Goal: Transaction & Acquisition: Purchase product/service

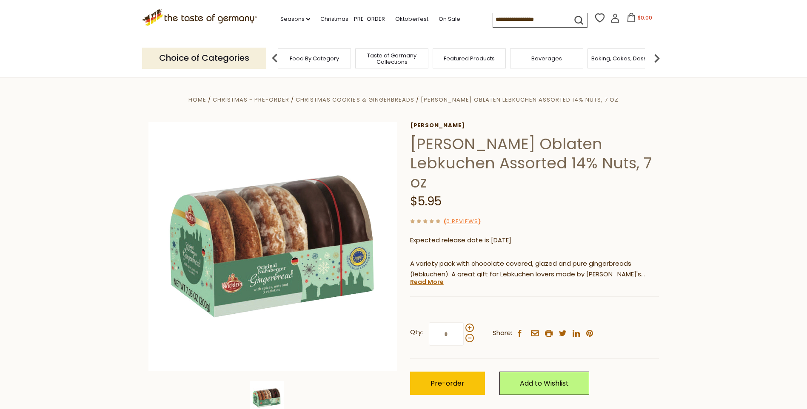
click at [395, 56] on span "Taste of Germany Collections" at bounding box center [392, 58] width 68 height 13
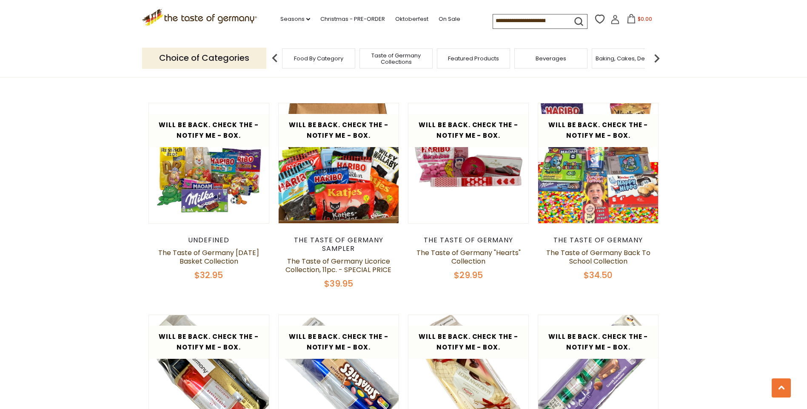
scroll to position [1319, 0]
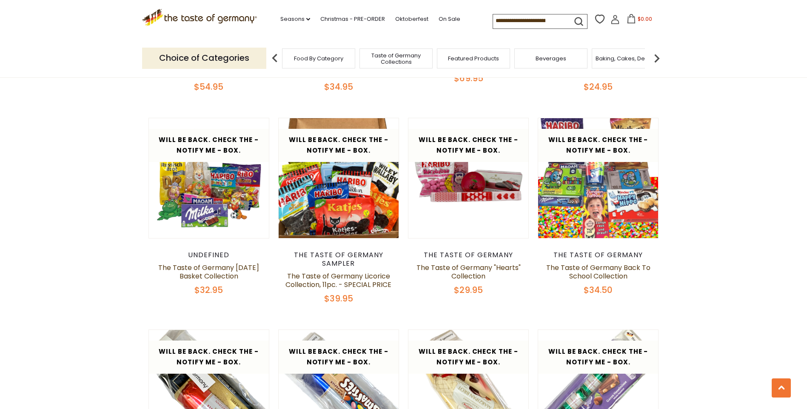
click at [313, 57] on span "Food By Category" at bounding box center [318, 58] width 49 height 6
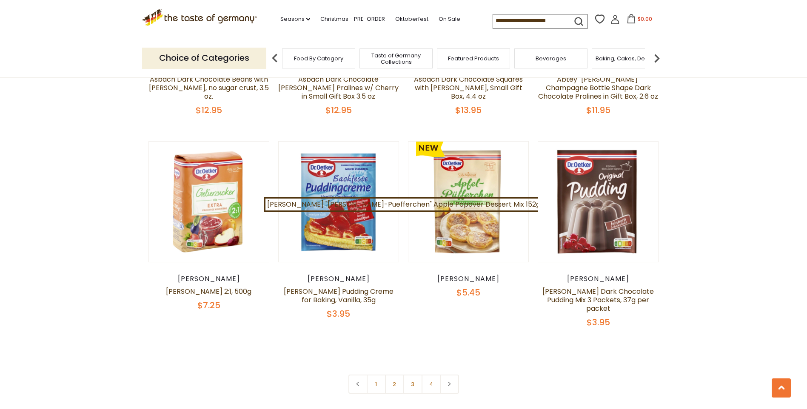
scroll to position [1786, 0]
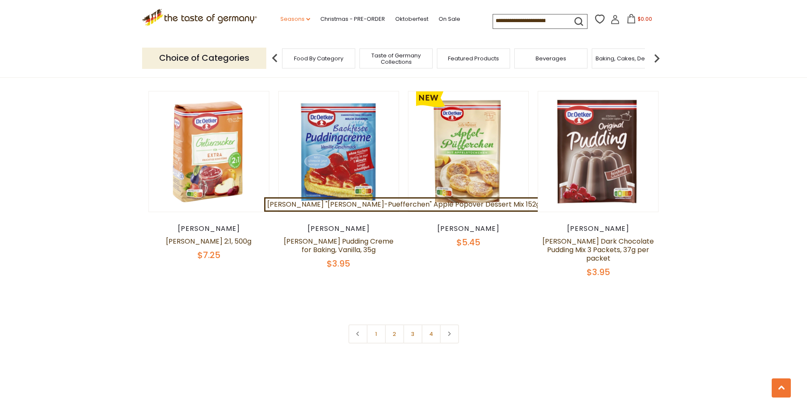
click at [306, 20] on icon at bounding box center [308, 19] width 4 height 3
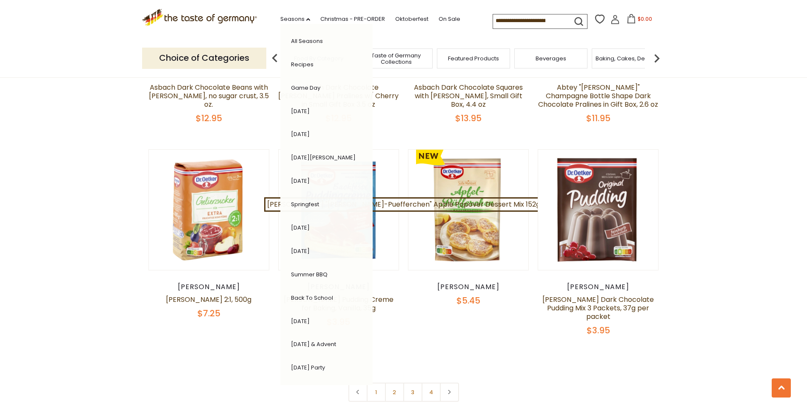
scroll to position [1701, 0]
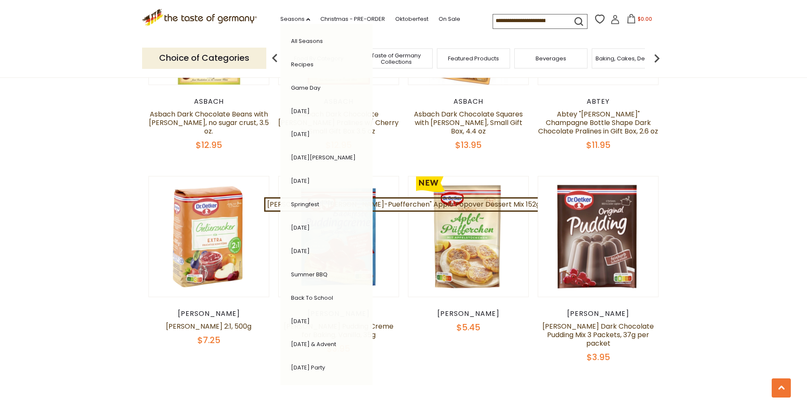
click at [295, 181] on link "[DATE]" at bounding box center [300, 181] width 19 height 8
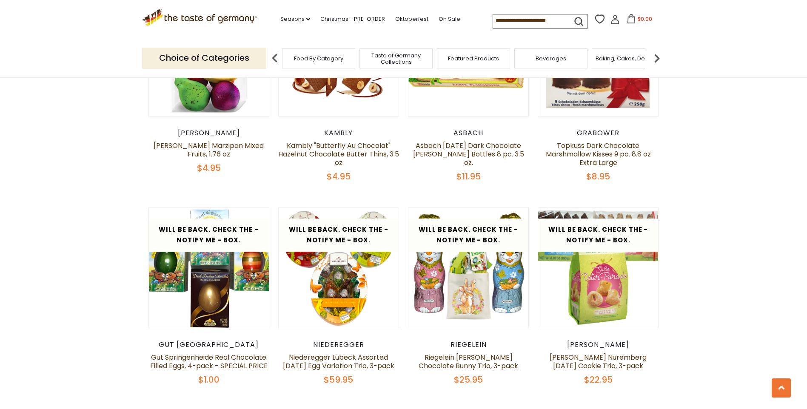
scroll to position [681, 0]
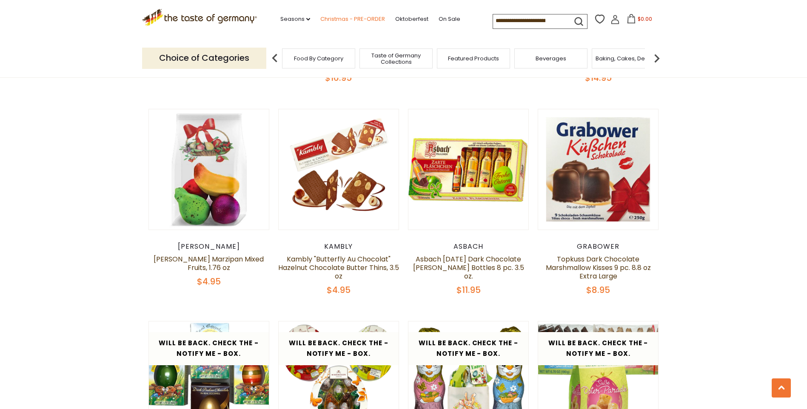
click at [333, 18] on link "Christmas - PRE-ORDER" at bounding box center [352, 18] width 65 height 9
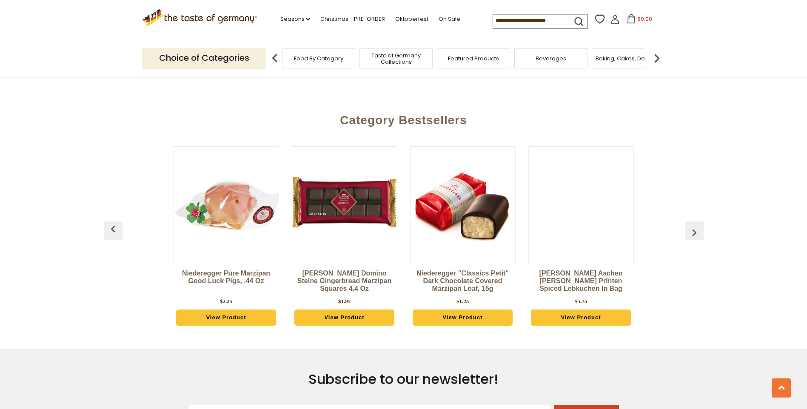
scroll to position [2297, 0]
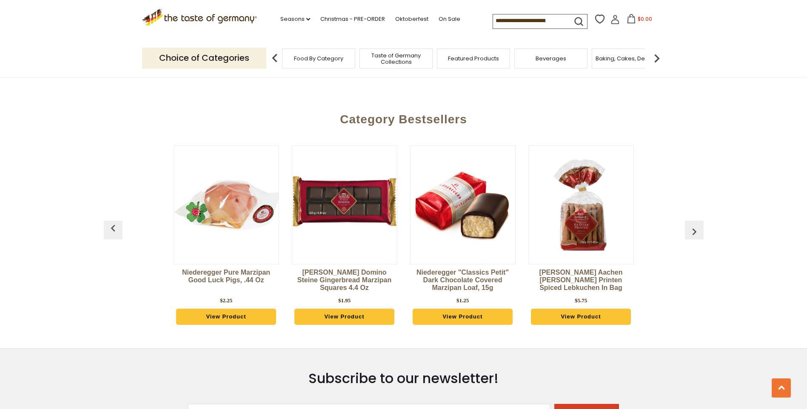
click at [695, 225] on img "button" at bounding box center [694, 232] width 14 height 14
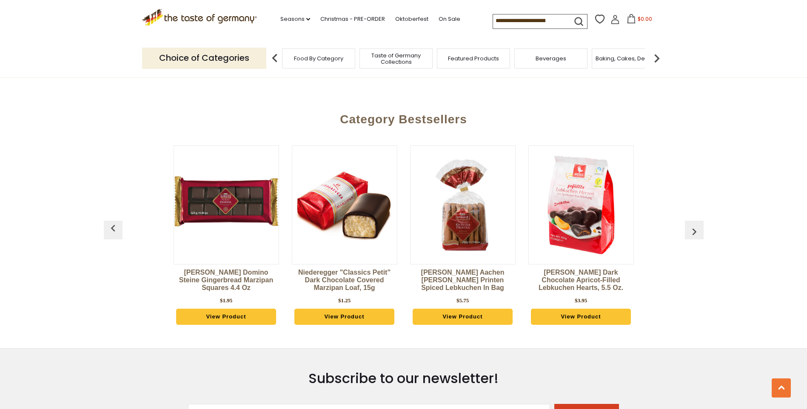
click at [695, 225] on img "button" at bounding box center [694, 232] width 14 height 14
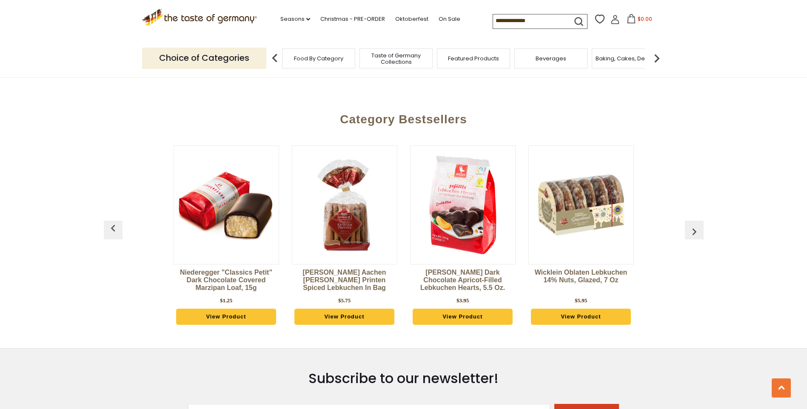
click at [695, 225] on img "button" at bounding box center [694, 232] width 14 height 14
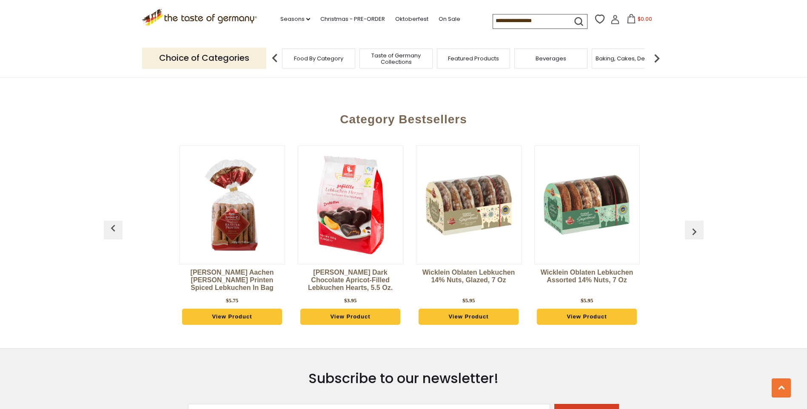
scroll to position [0, 355]
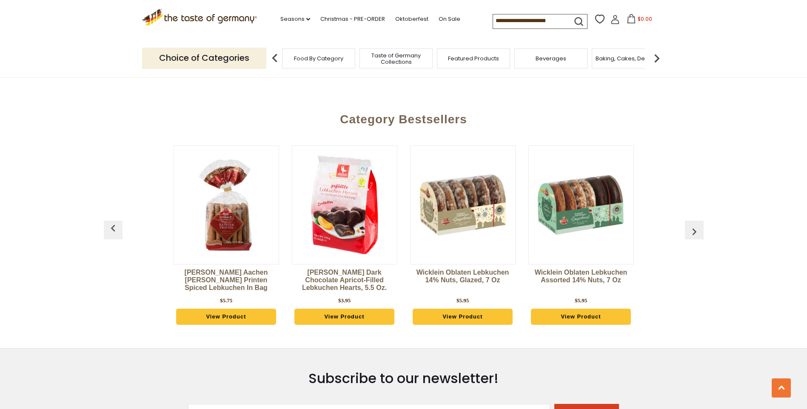
click at [695, 225] on img "button" at bounding box center [694, 232] width 14 height 14
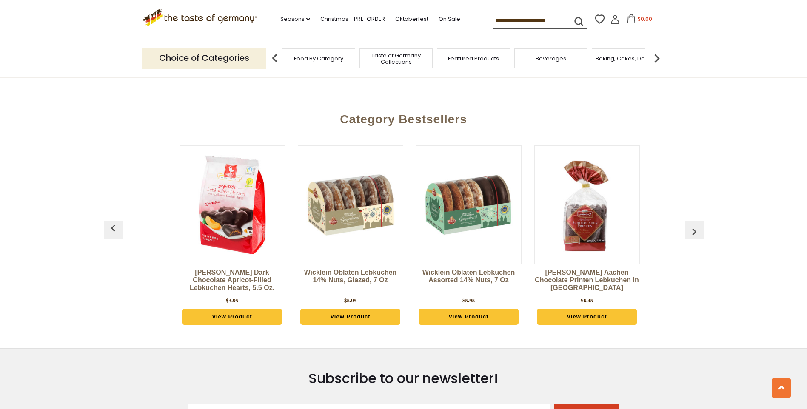
scroll to position [0, 473]
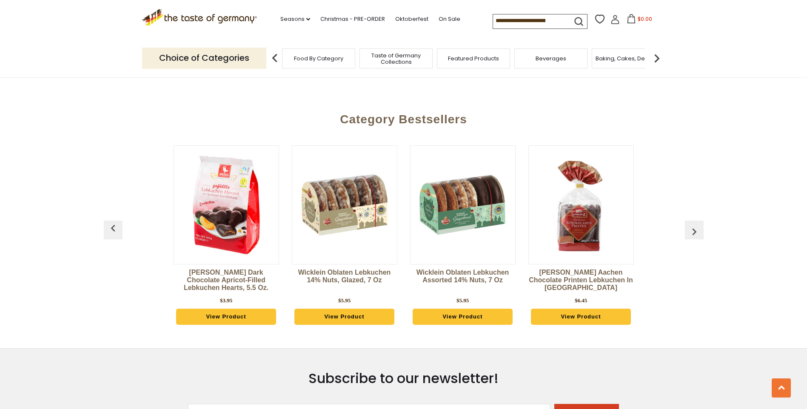
click at [697, 225] on img "button" at bounding box center [694, 232] width 14 height 14
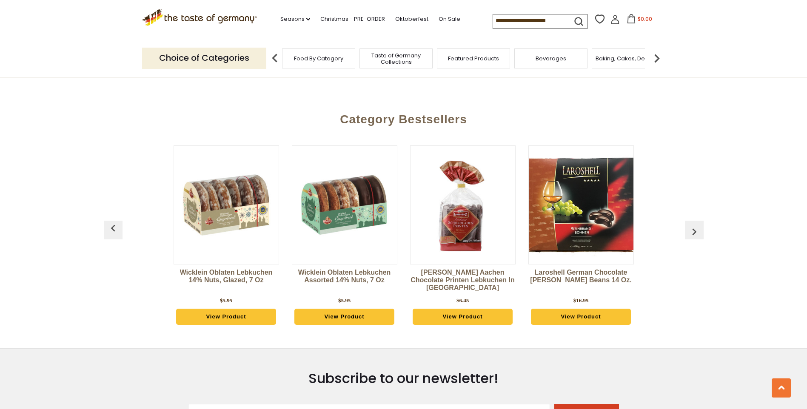
click at [697, 225] on img "button" at bounding box center [694, 232] width 14 height 14
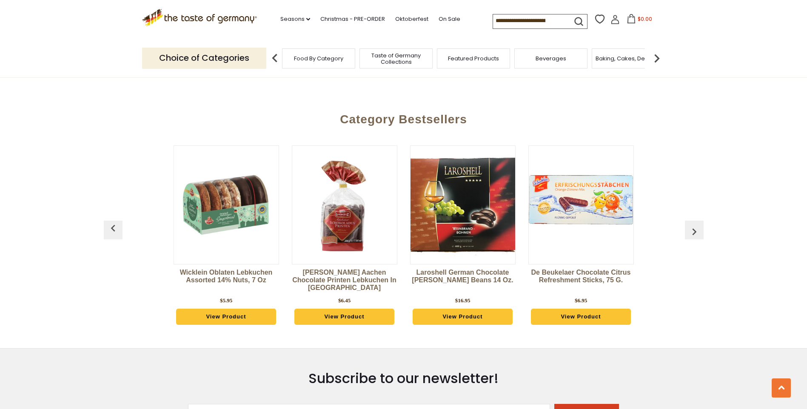
click at [697, 225] on img "button" at bounding box center [694, 232] width 14 height 14
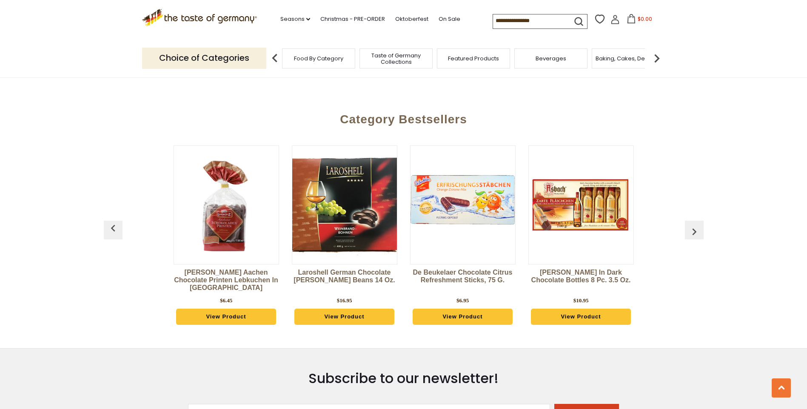
click at [697, 225] on img "button" at bounding box center [694, 232] width 14 height 14
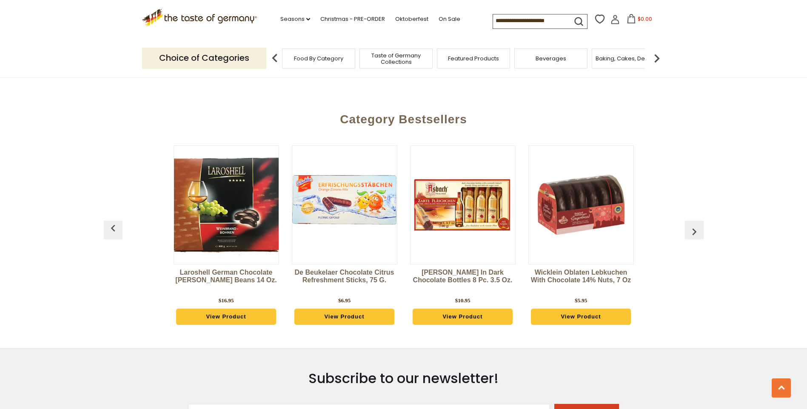
click at [697, 225] on img "button" at bounding box center [694, 232] width 14 height 14
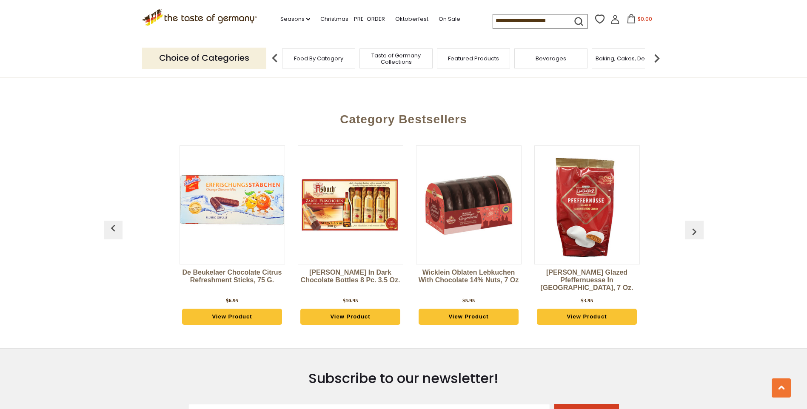
scroll to position [0, 1064]
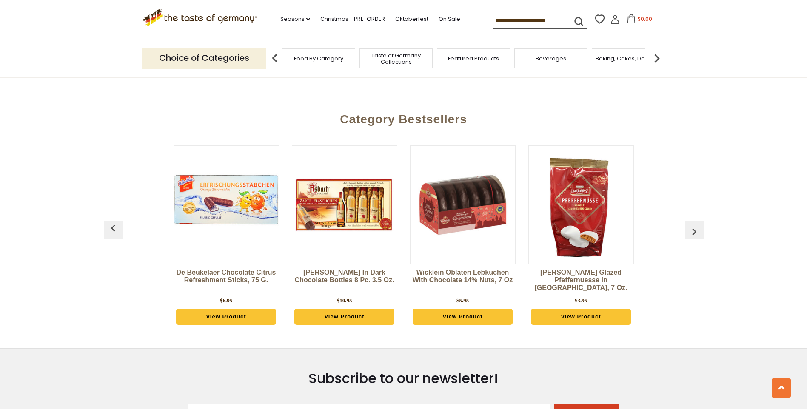
click at [698, 225] on img "button" at bounding box center [694, 232] width 14 height 14
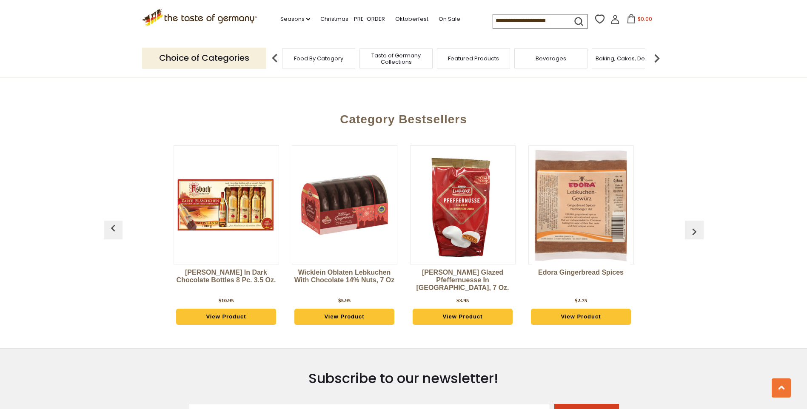
click at [698, 225] on img "button" at bounding box center [694, 232] width 14 height 14
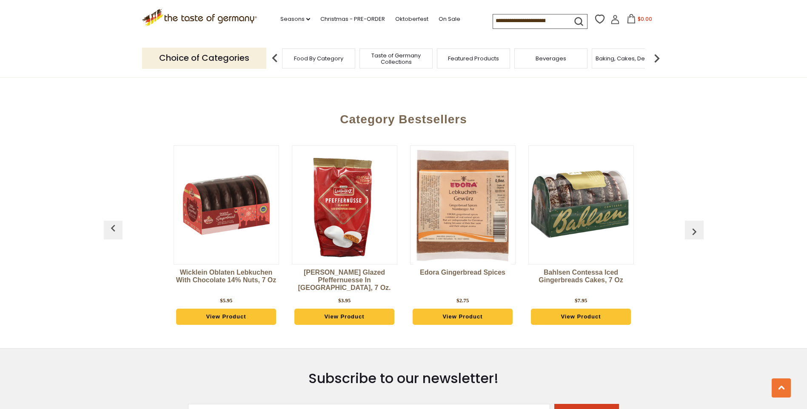
click at [698, 225] on img "button" at bounding box center [694, 232] width 14 height 14
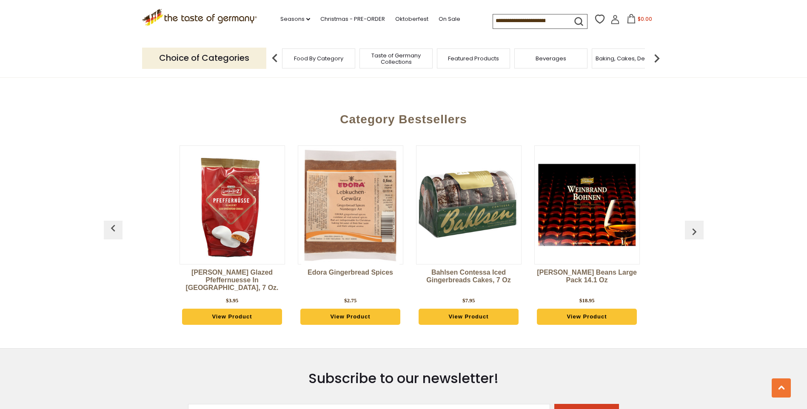
scroll to position [0, 1419]
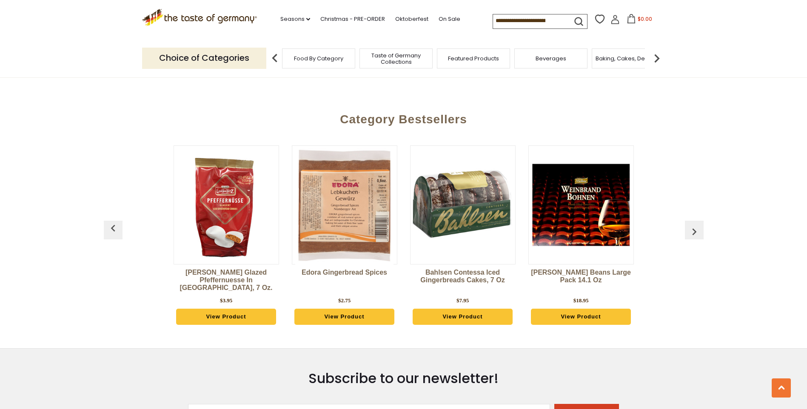
click at [698, 225] on img "button" at bounding box center [694, 232] width 14 height 14
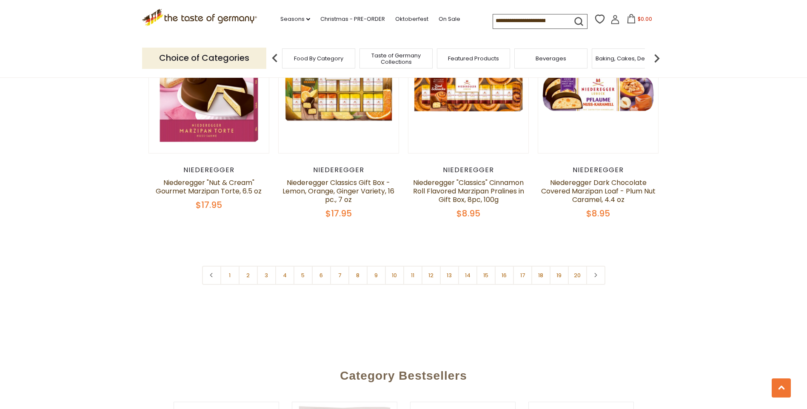
scroll to position [2042, 0]
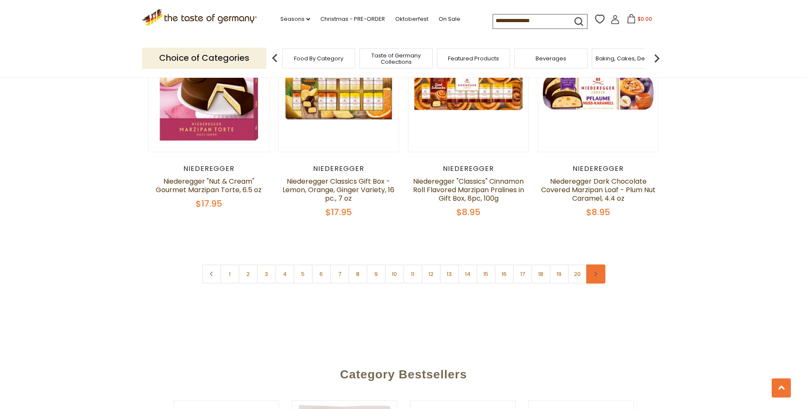
click at [597, 272] on icon at bounding box center [595, 274] width 5 height 4
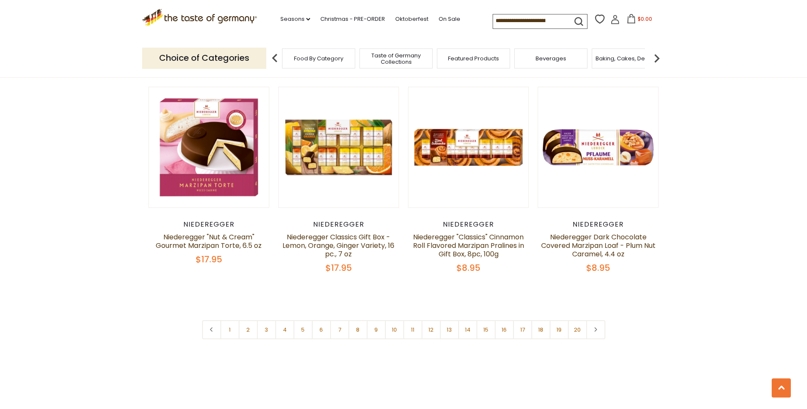
scroll to position [1999, 0]
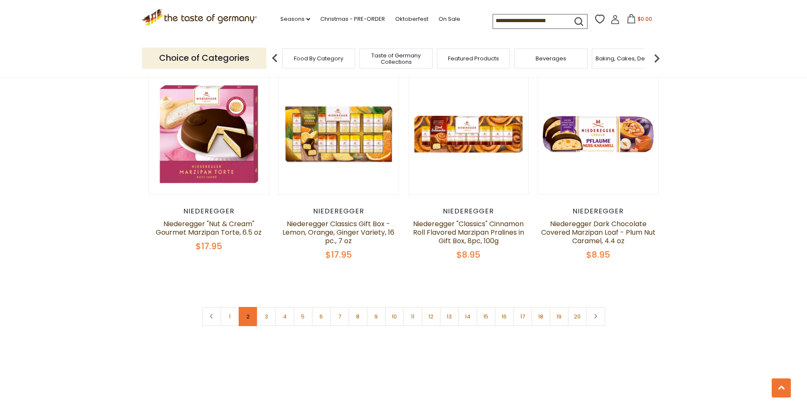
click at [249, 307] on link "2" at bounding box center [248, 316] width 19 height 19
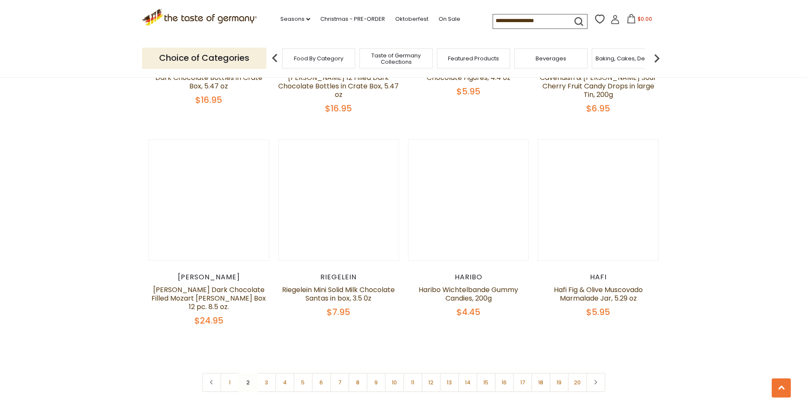
scroll to position [2036, 0]
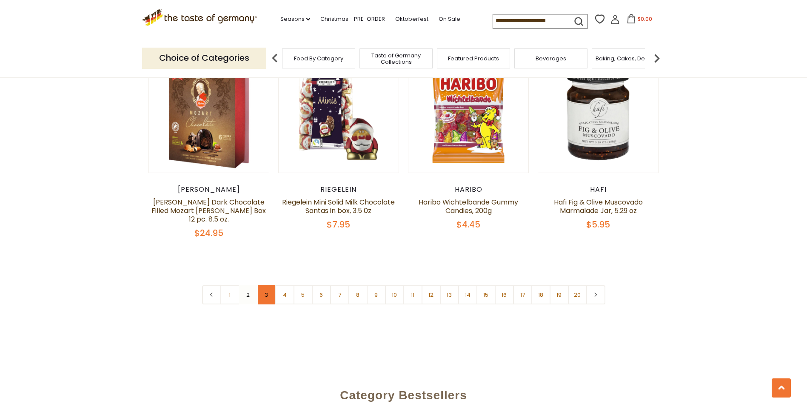
click at [267, 285] on link "3" at bounding box center [266, 294] width 19 height 19
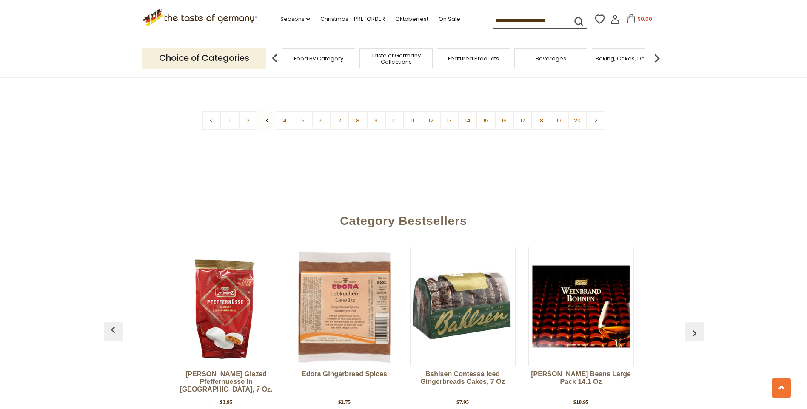
scroll to position [2163, 0]
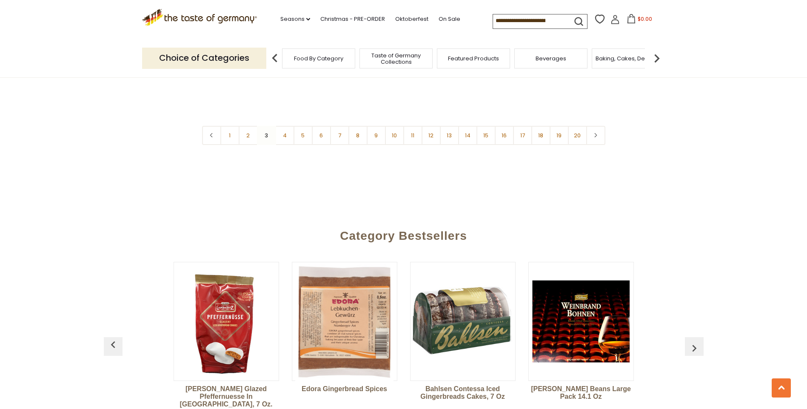
click at [660, 57] on img at bounding box center [656, 58] width 17 height 17
click at [518, 63] on div "Baking, Cakes, Desserts" at bounding box center [515, 58] width 73 height 20
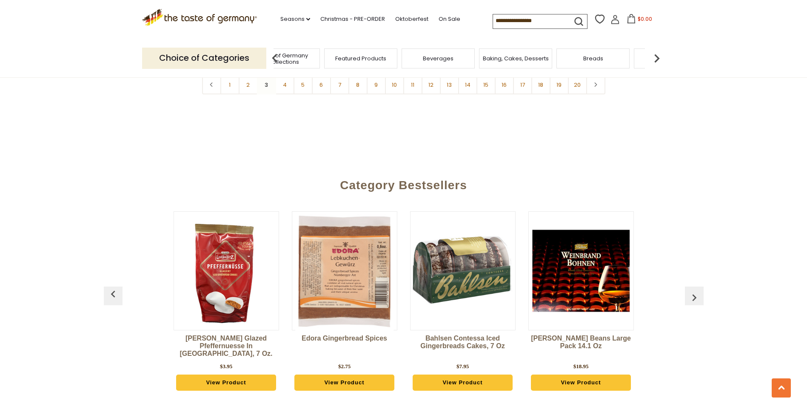
scroll to position [2206, 0]
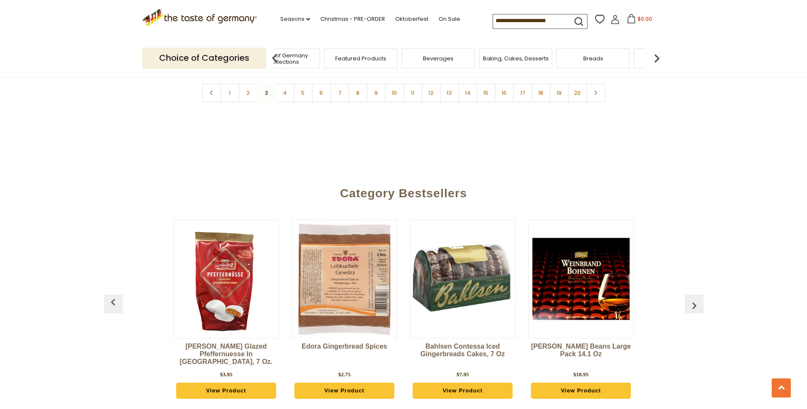
click at [660, 57] on img at bounding box center [656, 58] width 17 height 17
click at [567, 63] on div "Candy" at bounding box center [557, 58] width 73 height 20
drag, startPoint x: 705, startPoint y: 283, endPoint x: 699, endPoint y: 283, distance: 6.0
click at [703, 284] on div "Category Bestsellers Niederegger Pure Marzipan Good Luck Pigs, .44 oz $2.25 Vie…" at bounding box center [403, 294] width 807 height 240
click at [699, 299] on img "button" at bounding box center [694, 306] width 14 height 14
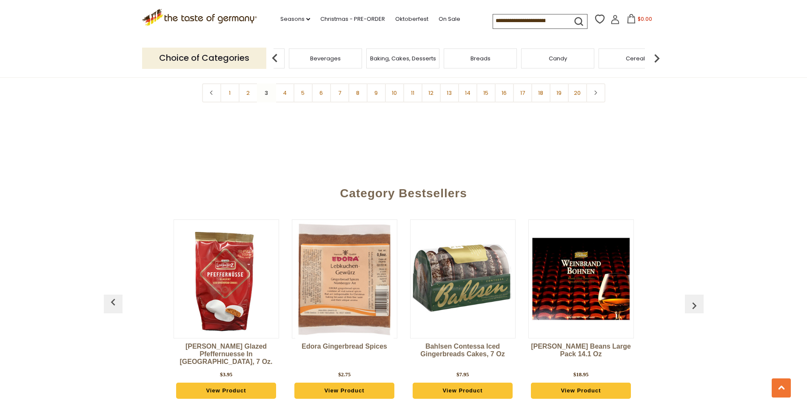
click at [695, 299] on img "button" at bounding box center [694, 306] width 14 height 14
click at [662, 62] on img at bounding box center [656, 58] width 17 height 17
click at [655, 58] on img at bounding box center [656, 58] width 17 height 17
click at [656, 66] on img at bounding box center [656, 58] width 17 height 17
click at [526, 57] on span "Chocolate & Marzipan" at bounding box center [529, 58] width 62 height 6
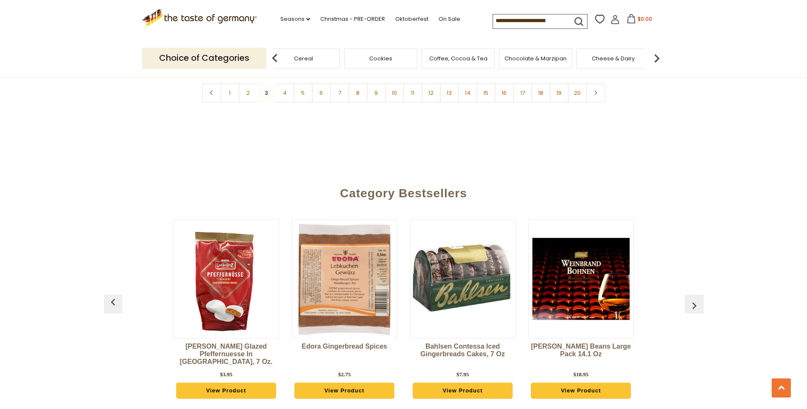
click at [526, 57] on span "Chocolate & Marzipan" at bounding box center [535, 58] width 62 height 6
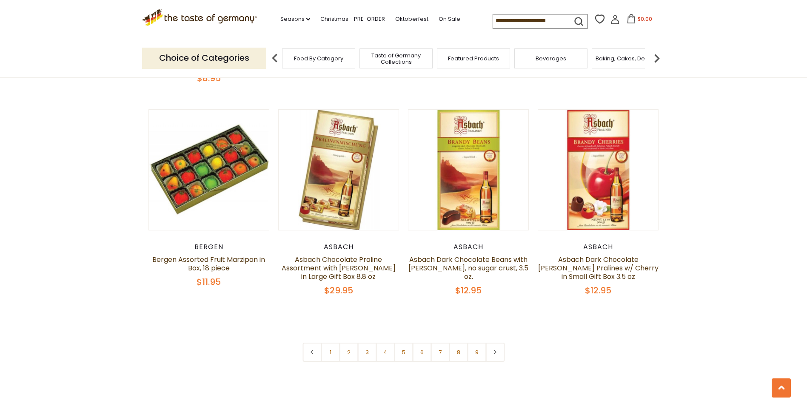
scroll to position [1999, 0]
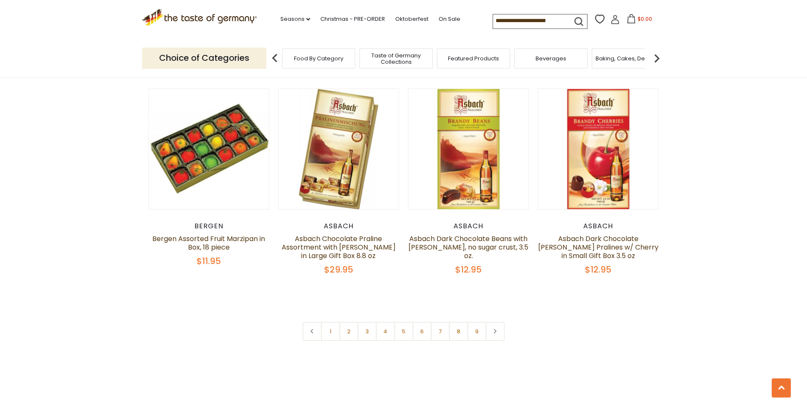
click at [347, 322] on link "2" at bounding box center [348, 331] width 19 height 19
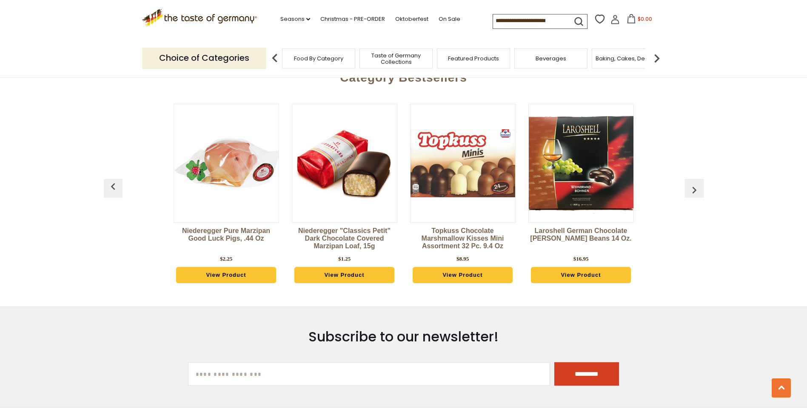
scroll to position [2333, 0]
